Goal: Task Accomplishment & Management: Manage account settings

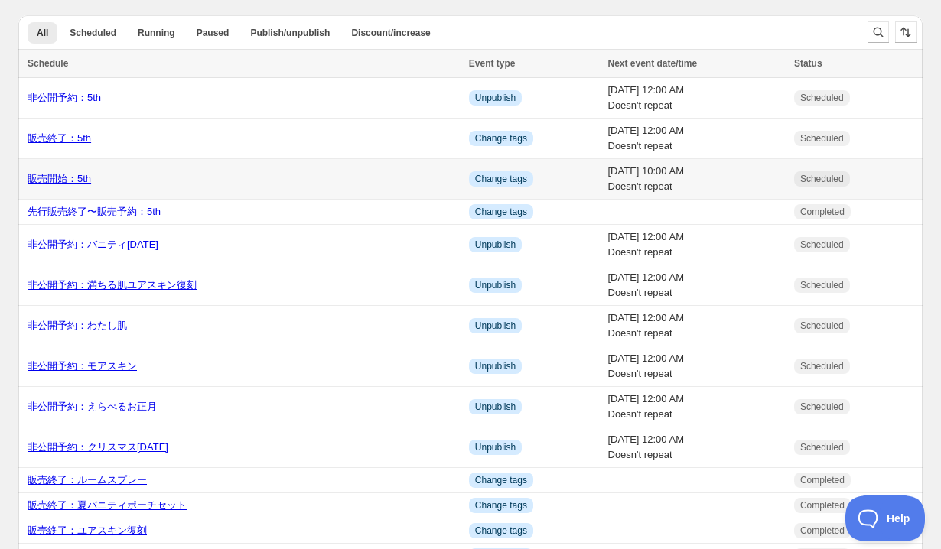
click at [38, 178] on link "販売開始：5th" at bounding box center [59, 178] width 63 height 11
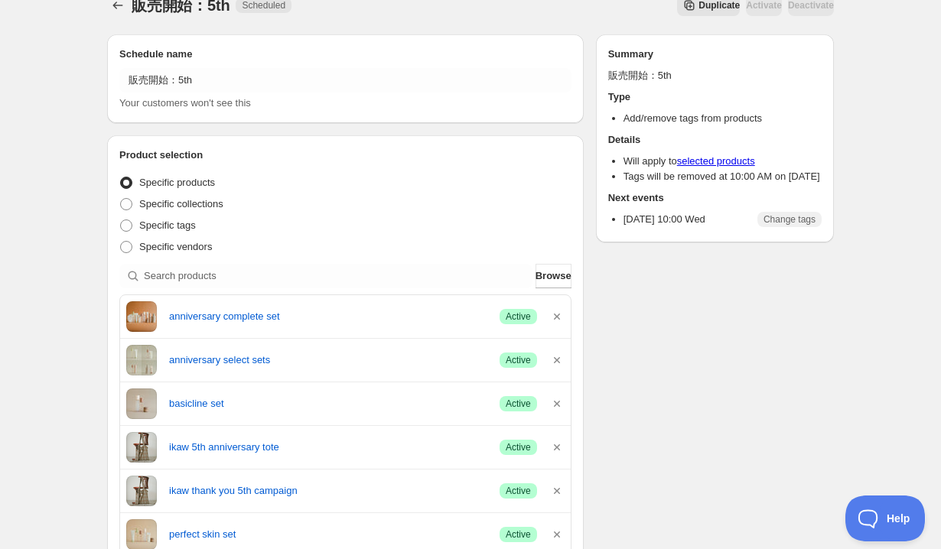
scroll to position [624, 0]
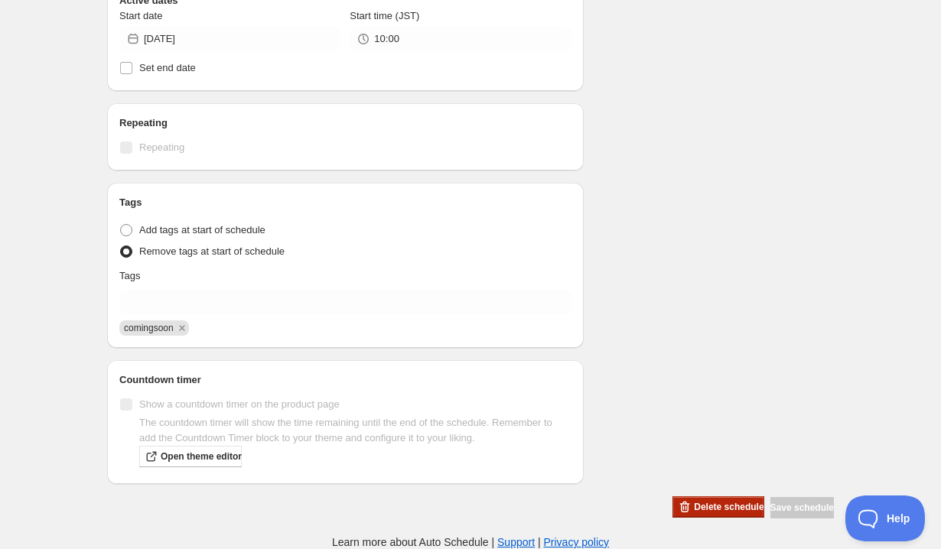
click at [707, 506] on span "Delete schedule" at bounding box center [729, 507] width 70 height 12
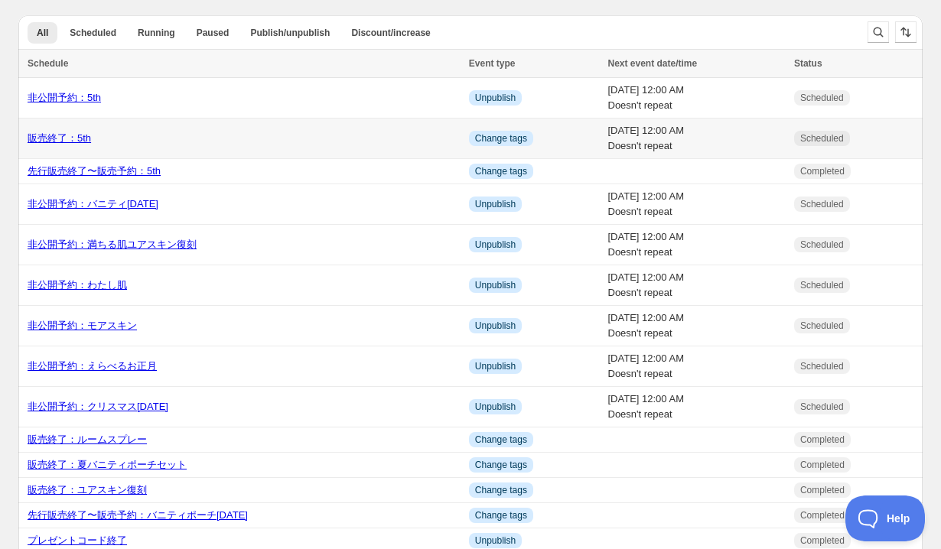
click at [50, 143] on link "販売終了：5th" at bounding box center [59, 137] width 63 height 11
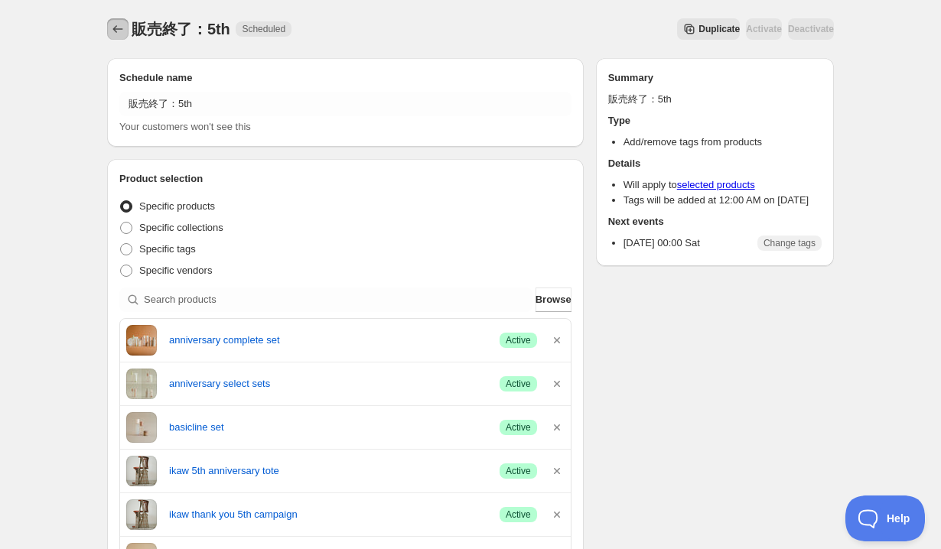
click at [122, 21] on button "Schedules" at bounding box center [117, 28] width 21 height 21
